Goal: Use online tool/utility: Utilize a website feature to perform a specific function

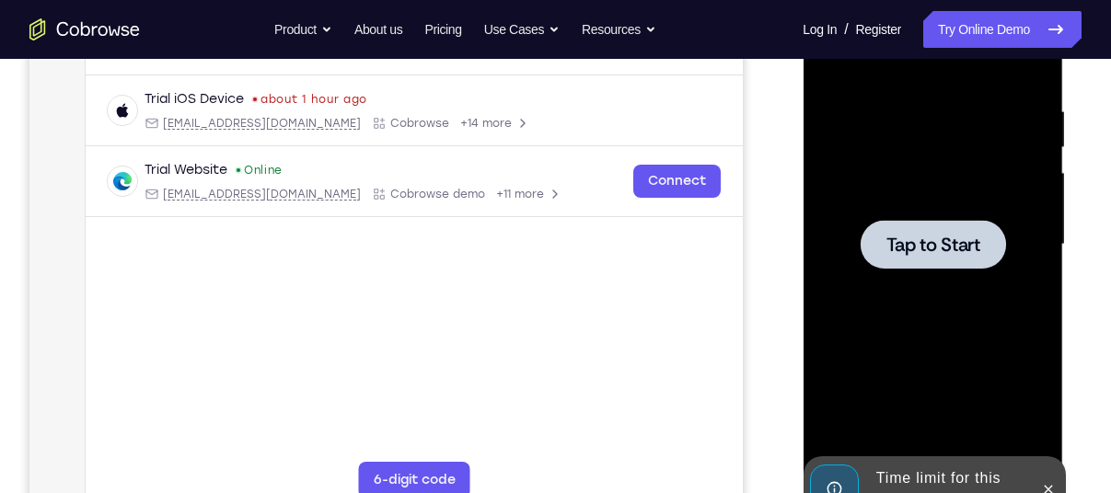
scroll to position [331, 0]
click at [925, 254] on span "Tap to Start" at bounding box center [933, 245] width 94 height 18
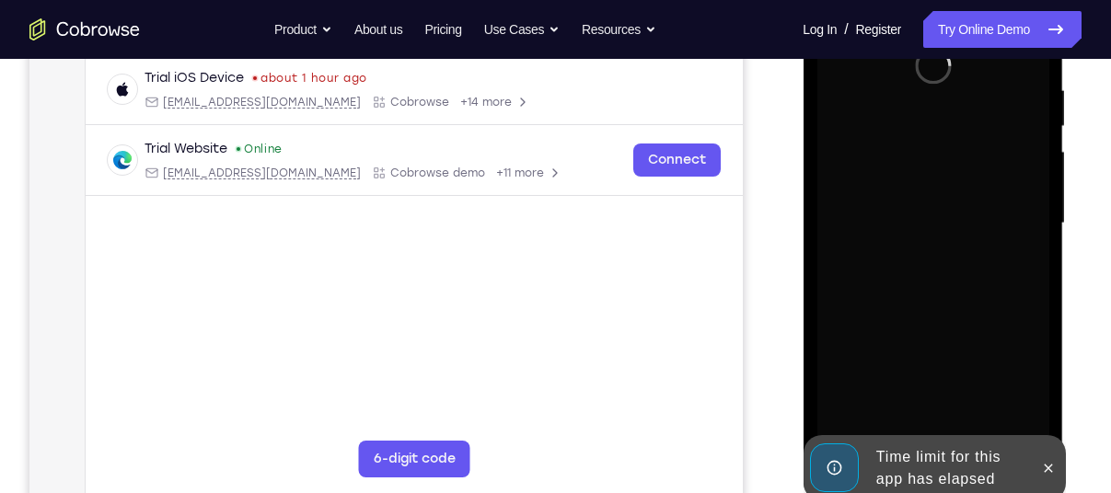
scroll to position [357, 0]
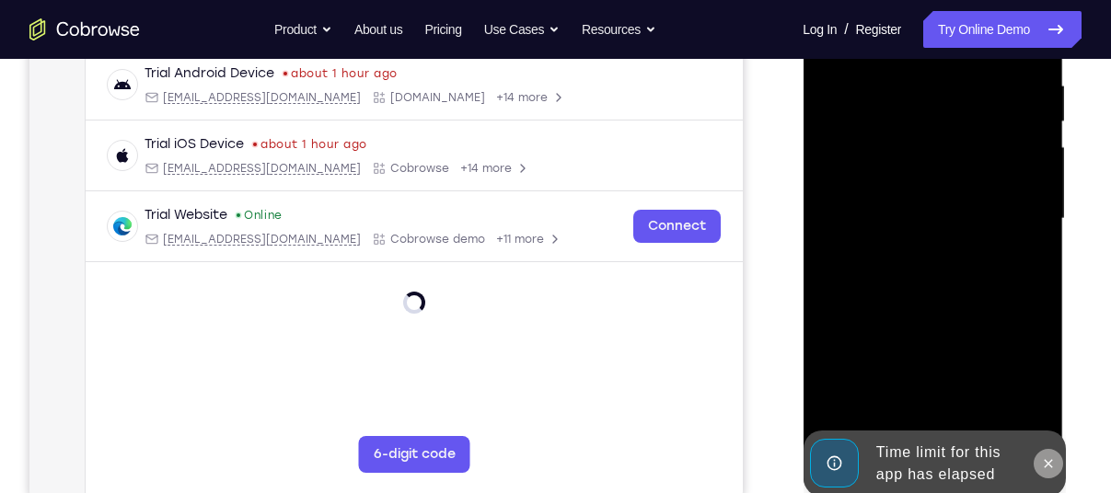
click at [1052, 468] on icon at bounding box center [1047, 464] width 15 height 15
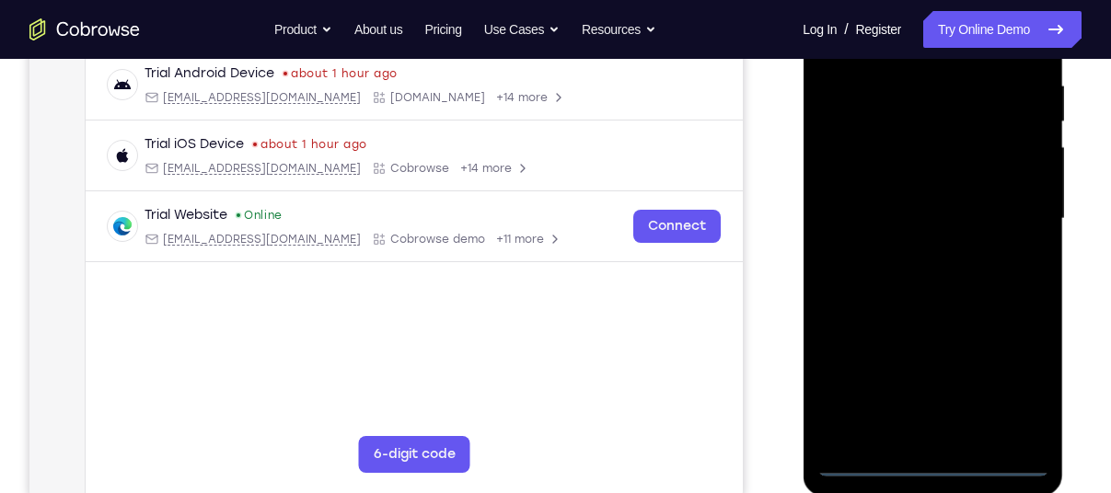
click at [925, 459] on div at bounding box center [933, 219] width 232 height 516
click at [1006, 382] on div at bounding box center [933, 219] width 232 height 516
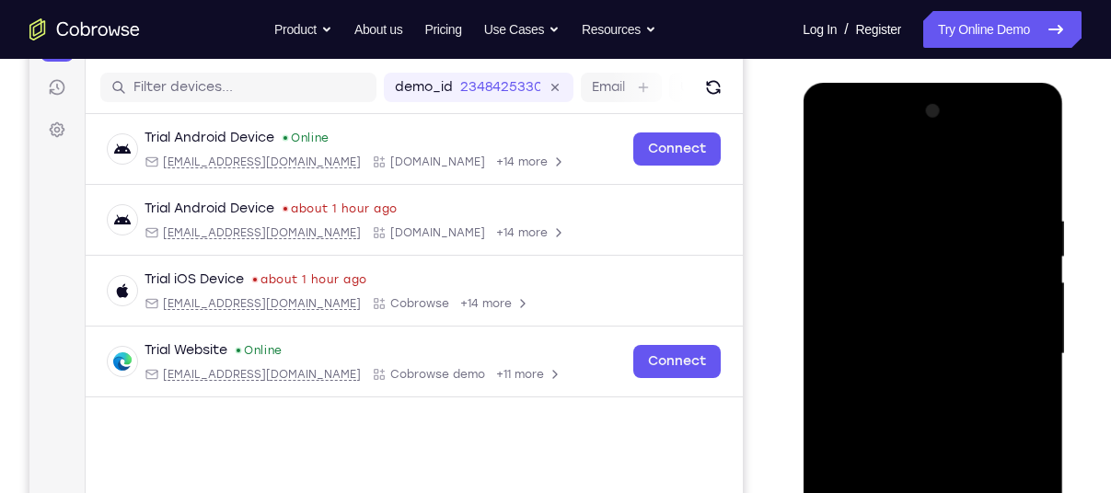
scroll to position [256, 0]
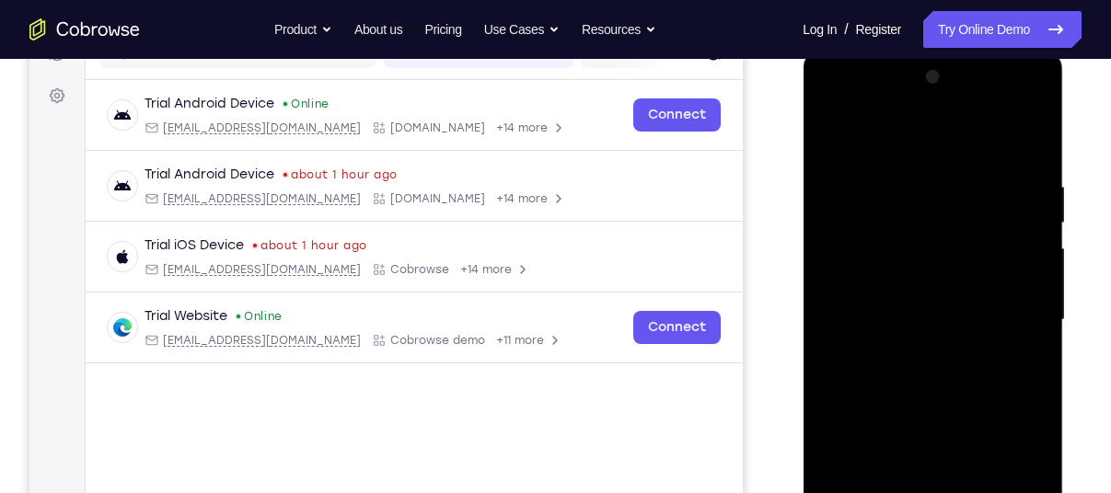
click at [831, 105] on div at bounding box center [933, 321] width 232 height 516
click at [1004, 311] on div at bounding box center [933, 321] width 232 height 516
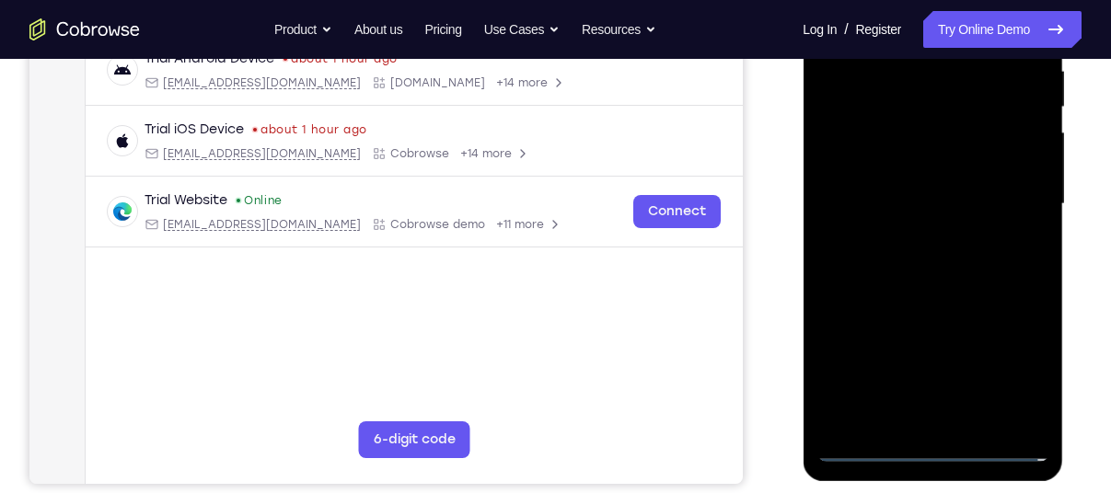
click at [909, 237] on div at bounding box center [933, 205] width 232 height 516
click at [903, 188] on div at bounding box center [933, 205] width 232 height 516
click at [903, 169] on div at bounding box center [933, 205] width 232 height 516
click at [923, 230] on div at bounding box center [933, 205] width 232 height 516
click at [915, 119] on div at bounding box center [933, 205] width 232 height 516
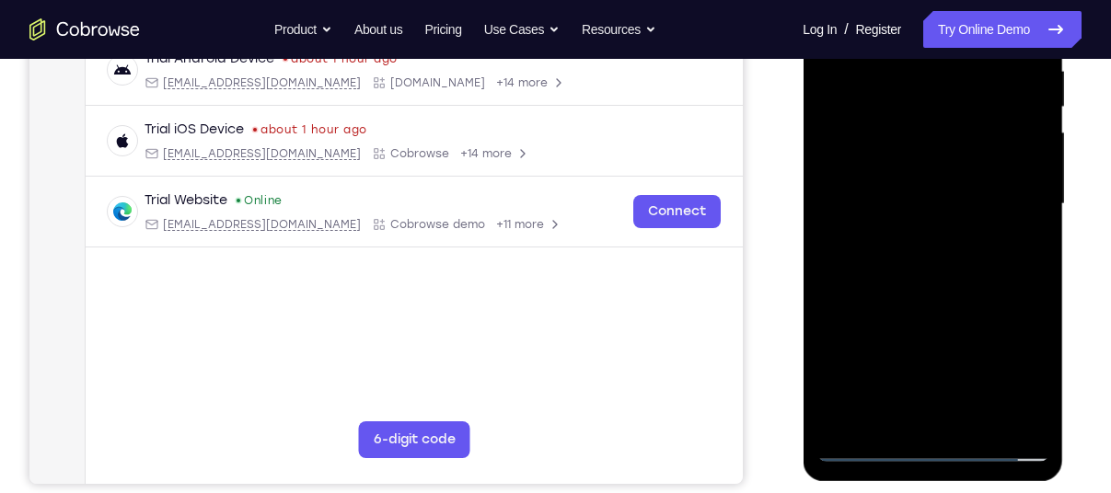
click at [909, 155] on div at bounding box center [933, 205] width 232 height 516
click at [929, 310] on div at bounding box center [933, 205] width 232 height 516
click at [971, 422] on div at bounding box center [933, 205] width 232 height 516
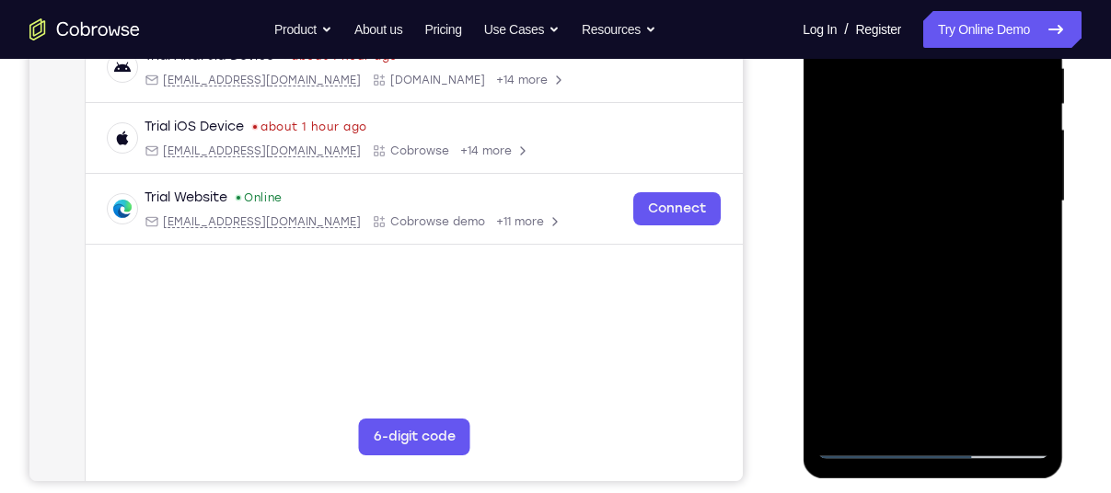
scroll to position [377, 0]
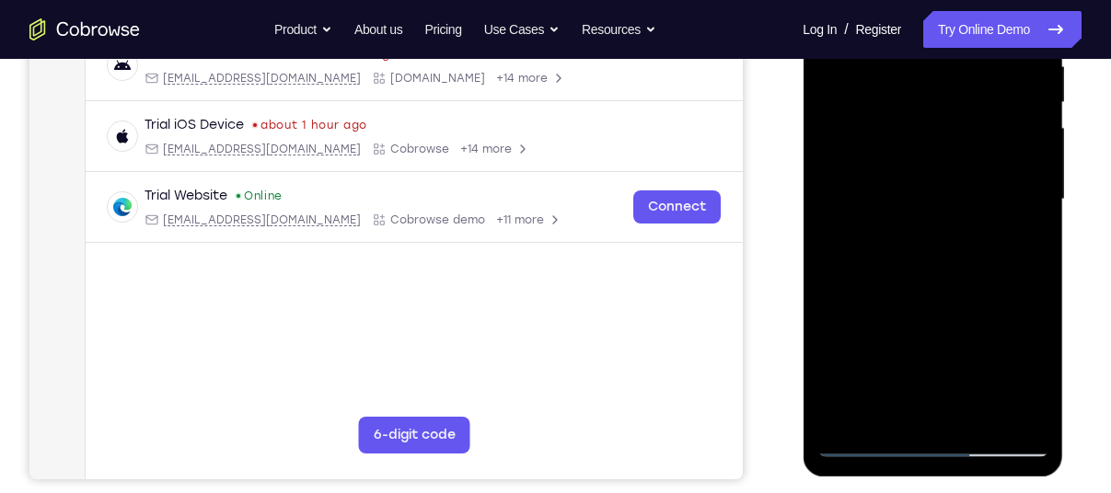
click at [962, 268] on div at bounding box center [933, 200] width 232 height 516
click at [986, 422] on div at bounding box center [933, 200] width 232 height 516
click at [947, 296] on div at bounding box center [933, 200] width 232 height 516
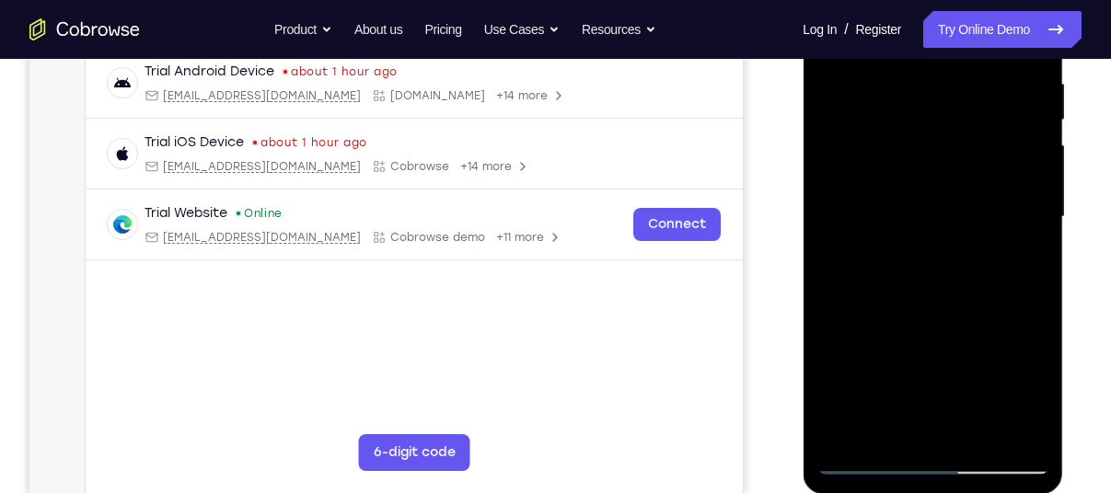
scroll to position [354, 0]
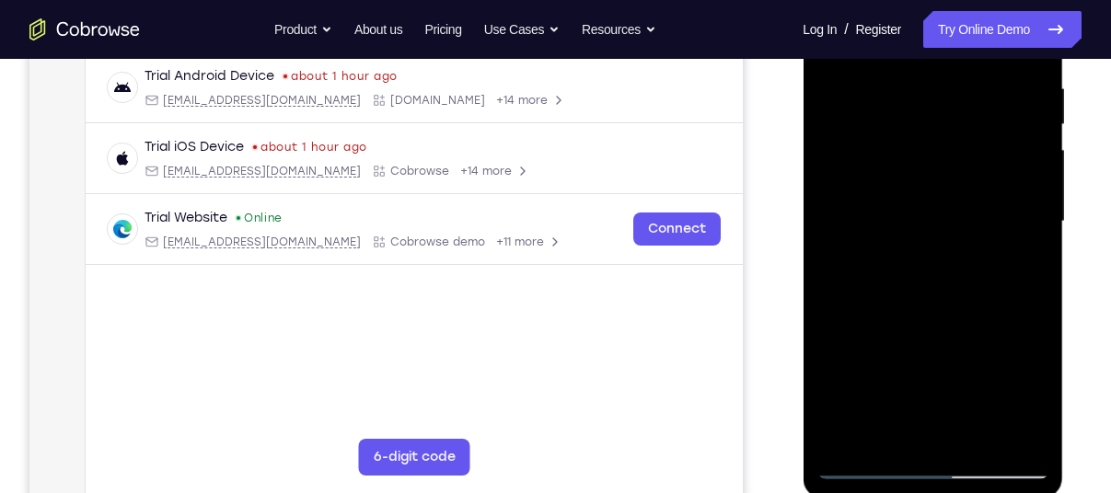
drag, startPoint x: 926, startPoint y: 381, endPoint x: 927, endPoint y: 365, distance: 15.7
click at [927, 365] on div at bounding box center [933, 222] width 232 height 516
click at [924, 378] on div at bounding box center [933, 222] width 232 height 516
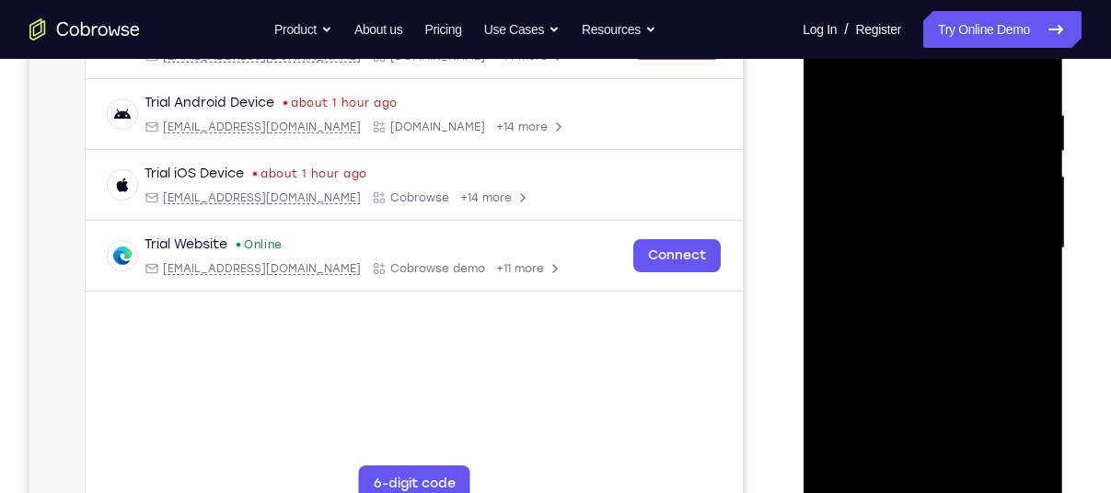
scroll to position [327, 0]
click at [829, 68] on div at bounding box center [933, 250] width 232 height 516
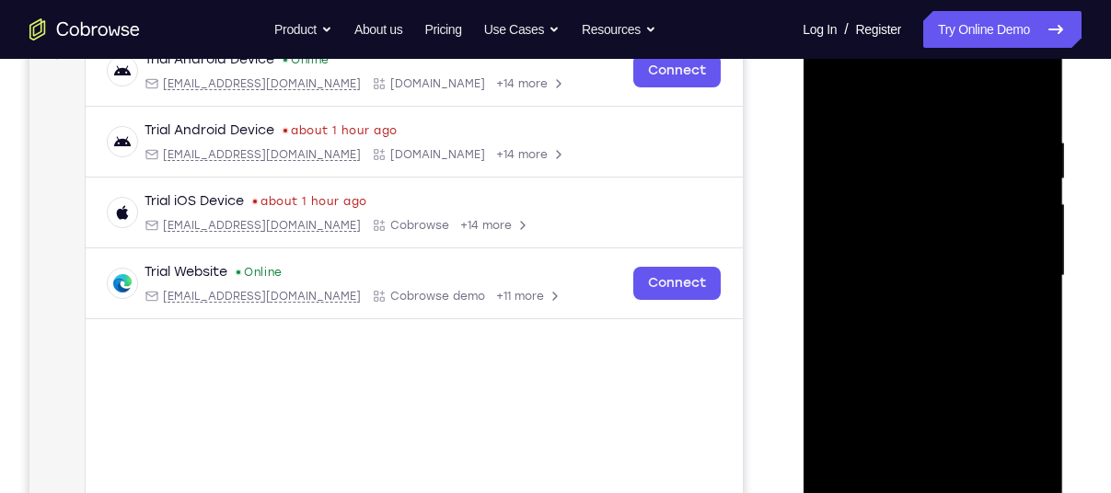
scroll to position [299, 0]
click at [840, 93] on div at bounding box center [933, 277] width 232 height 516
drag, startPoint x: 900, startPoint y: 301, endPoint x: 901, endPoint y: 195, distance: 105.9
click at [901, 195] on div at bounding box center [933, 277] width 232 height 516
click at [832, 427] on div at bounding box center [933, 277] width 232 height 516
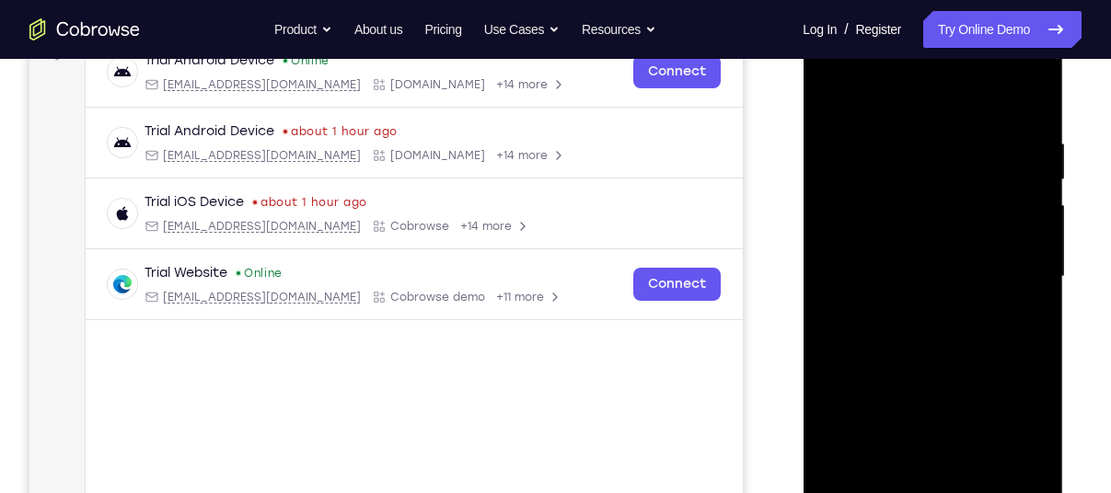
drag, startPoint x: 907, startPoint y: 365, endPoint x: 918, endPoint y: 536, distance: 170.7
click at [918, 493] on div at bounding box center [933, 280] width 261 height 549
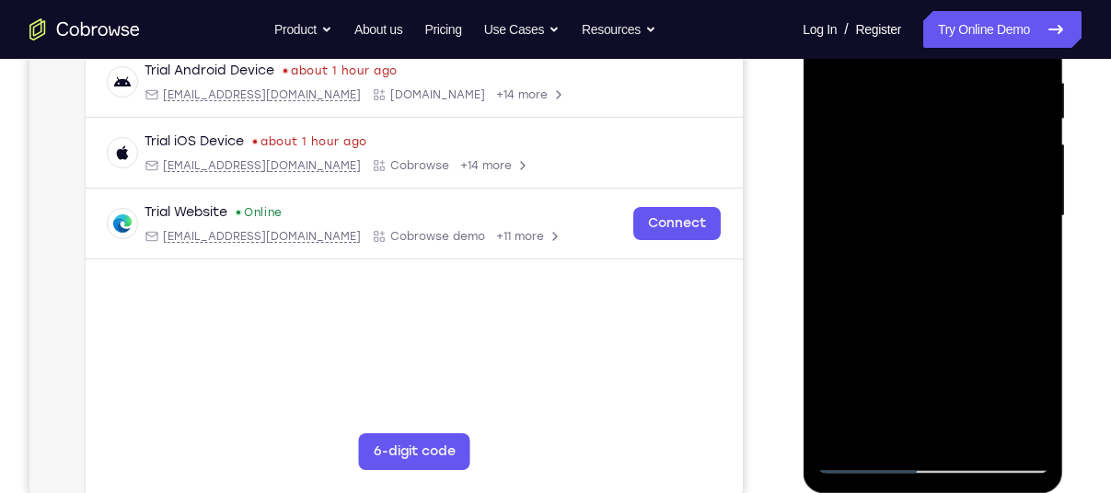
scroll to position [362, 0]
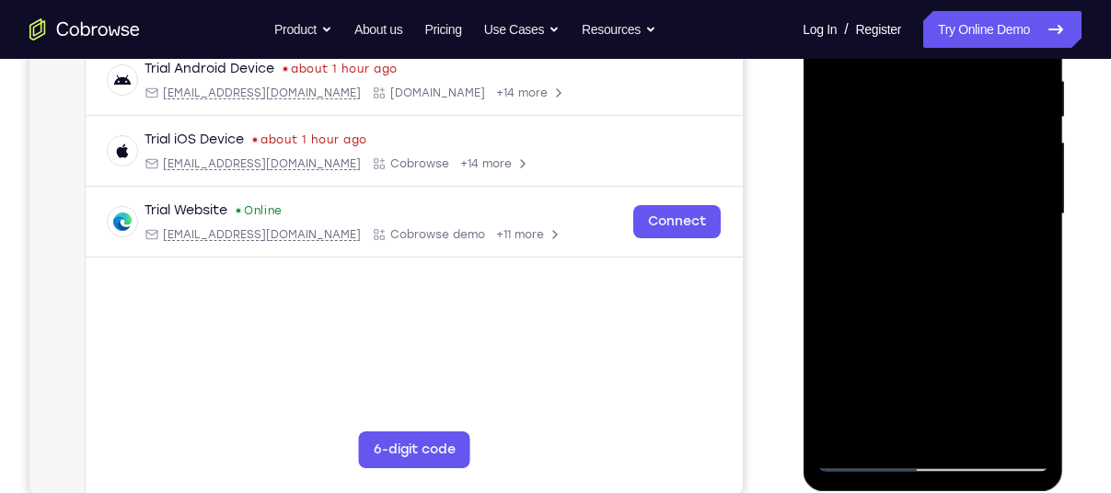
click at [984, 429] on div at bounding box center [933, 215] width 232 height 516
click at [920, 298] on div at bounding box center [933, 215] width 232 height 516
click at [1030, 263] on div at bounding box center [933, 215] width 232 height 516
click at [914, 261] on div at bounding box center [933, 215] width 232 height 516
click at [888, 258] on div at bounding box center [933, 215] width 232 height 516
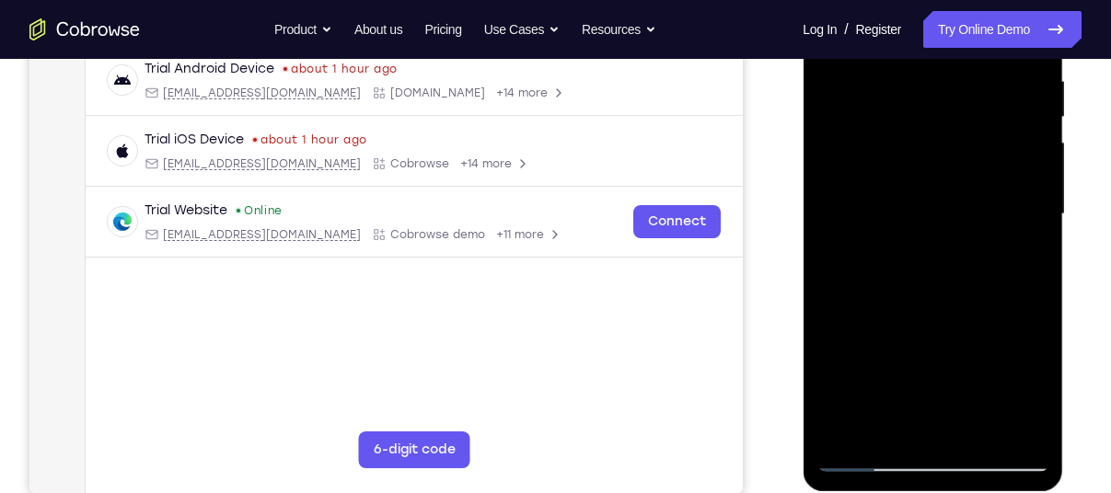
click at [1024, 396] on div at bounding box center [933, 215] width 232 height 516
click at [1017, 262] on div at bounding box center [933, 215] width 232 height 516
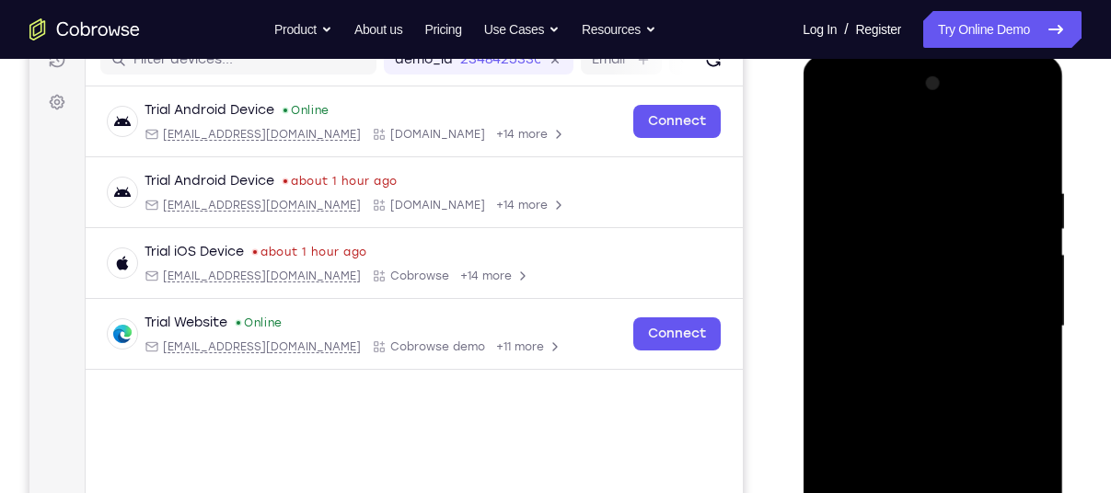
scroll to position [240, 0]
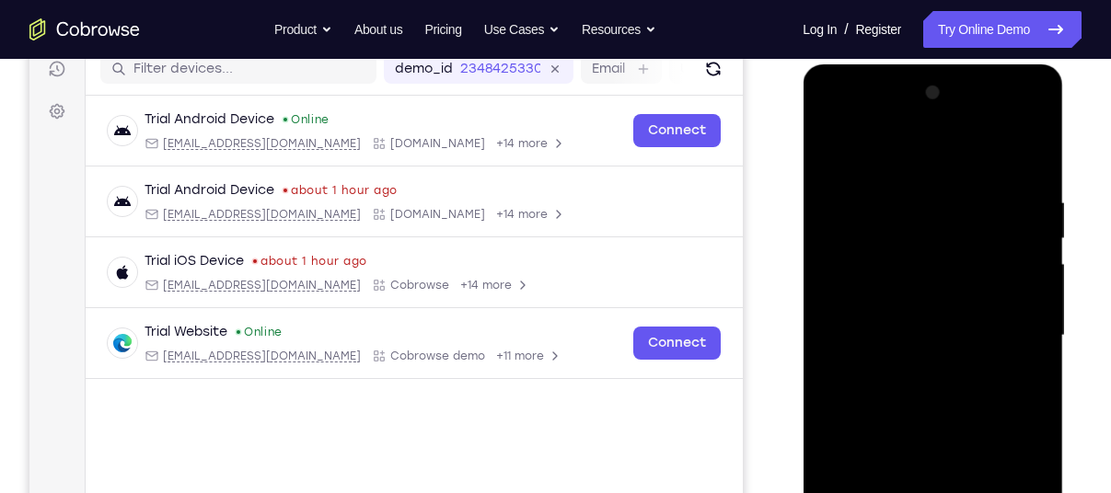
click at [839, 155] on div at bounding box center [933, 336] width 232 height 516
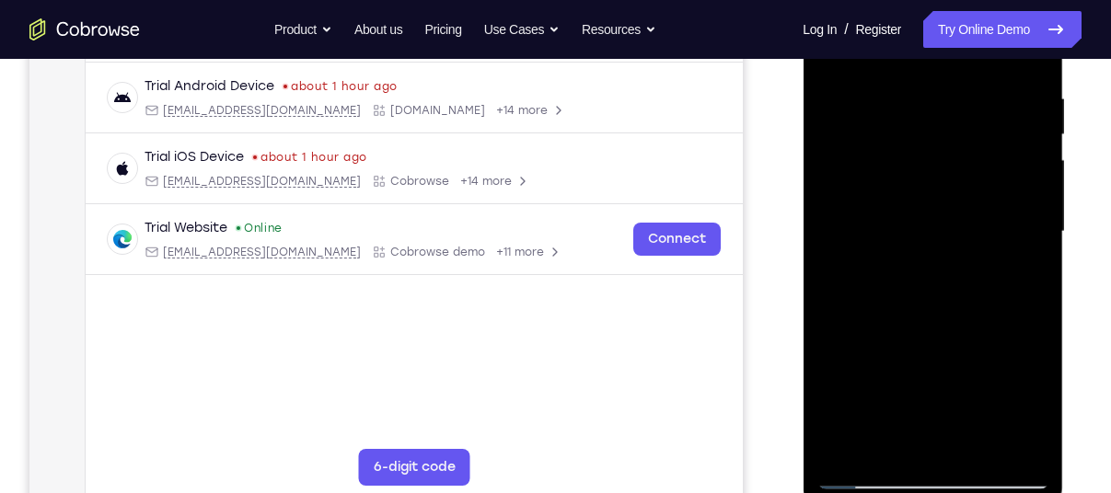
scroll to position [359, 0]
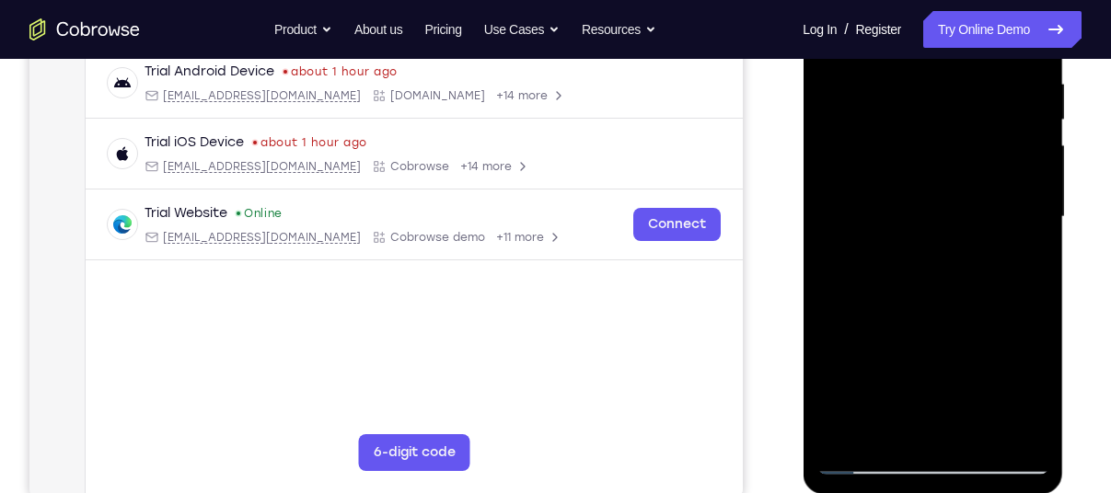
click at [860, 460] on div at bounding box center [933, 217] width 232 height 516
click at [870, 460] on div at bounding box center [933, 217] width 232 height 516
click at [1020, 434] on div at bounding box center [933, 217] width 232 height 516
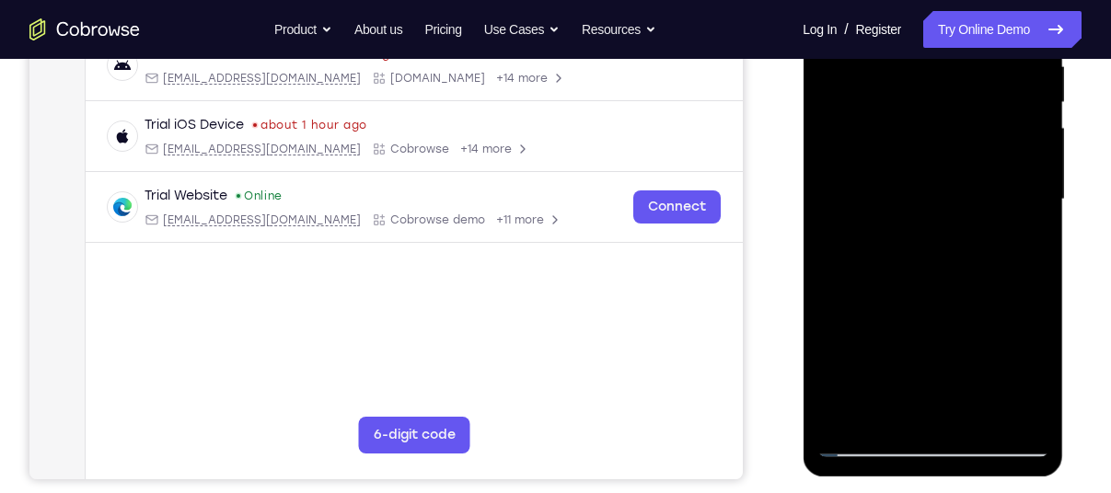
scroll to position [377, 0]
